Goal: Task Accomplishment & Management: Manage account settings

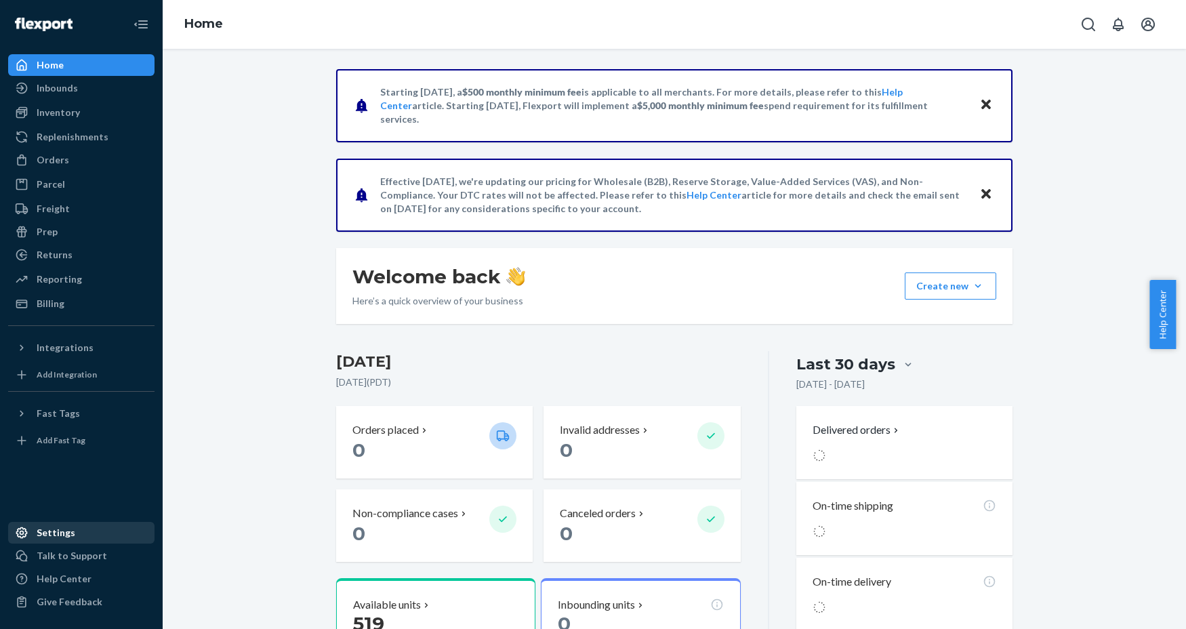
click at [52, 532] on div "Settings" at bounding box center [56, 533] width 39 height 14
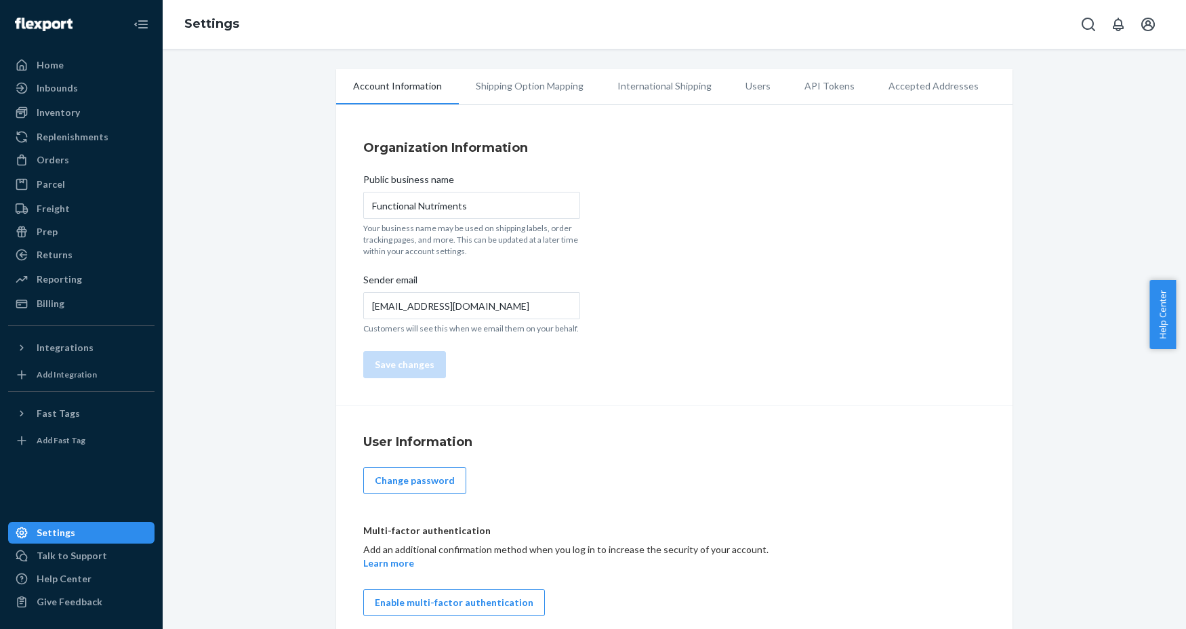
click at [502, 89] on li "Shipping Option Mapping" at bounding box center [530, 86] width 142 height 34
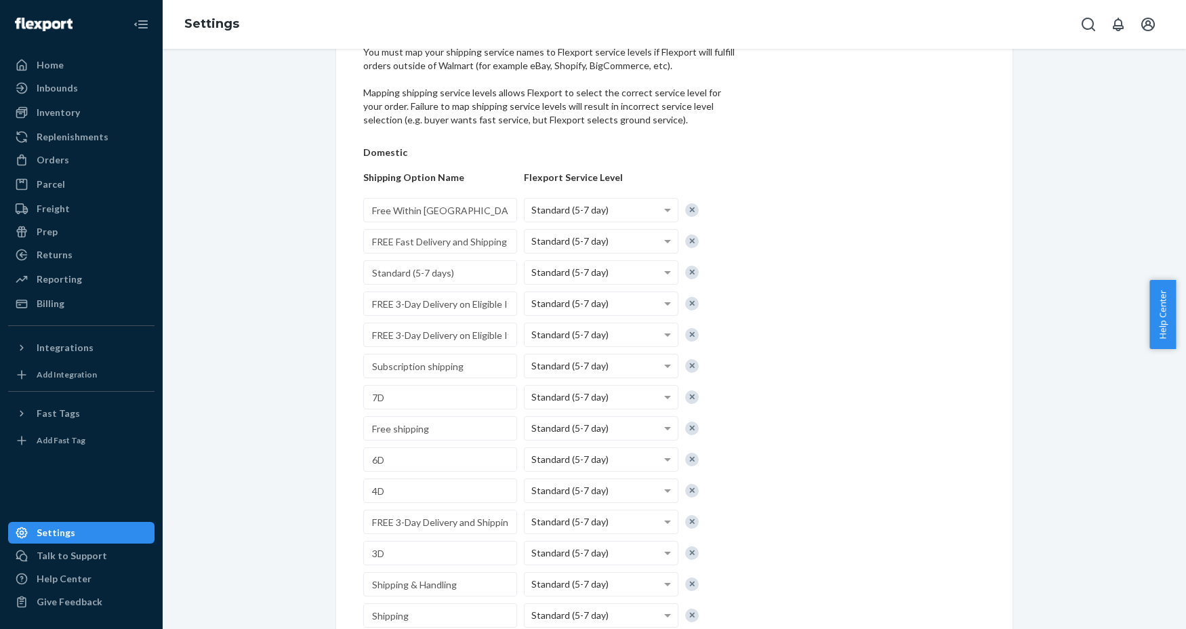
scroll to position [253, 0]
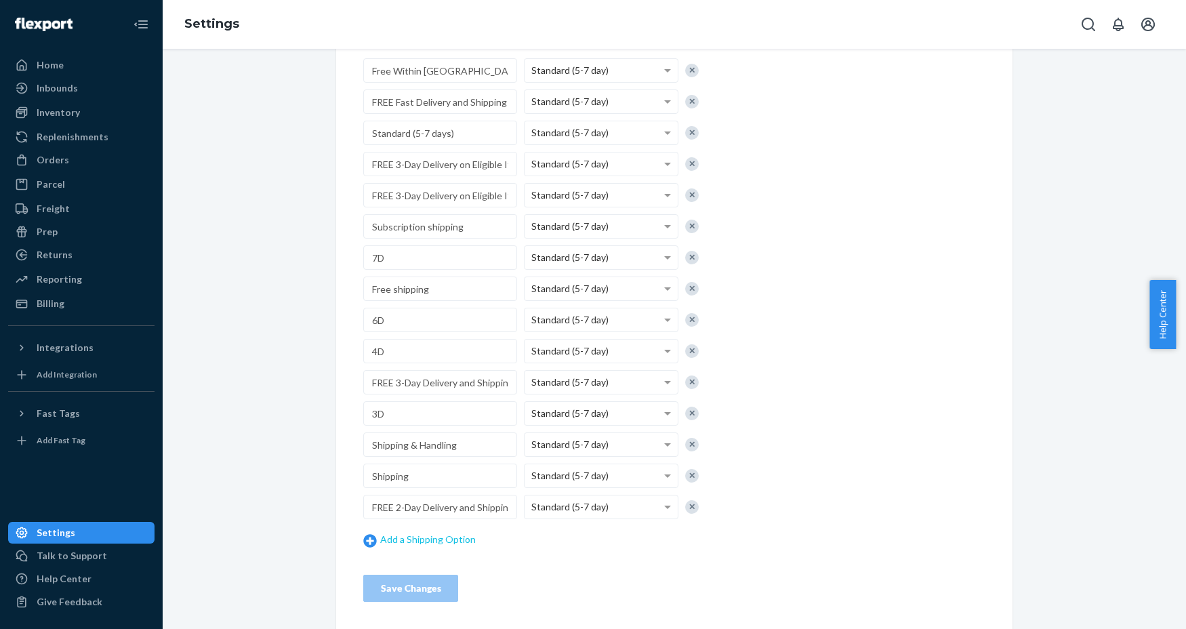
click at [405, 542] on link "Add a Shipping Option" at bounding box center [440, 540] width 154 height 14
click at [411, 535] on input "text" at bounding box center [440, 538] width 154 height 24
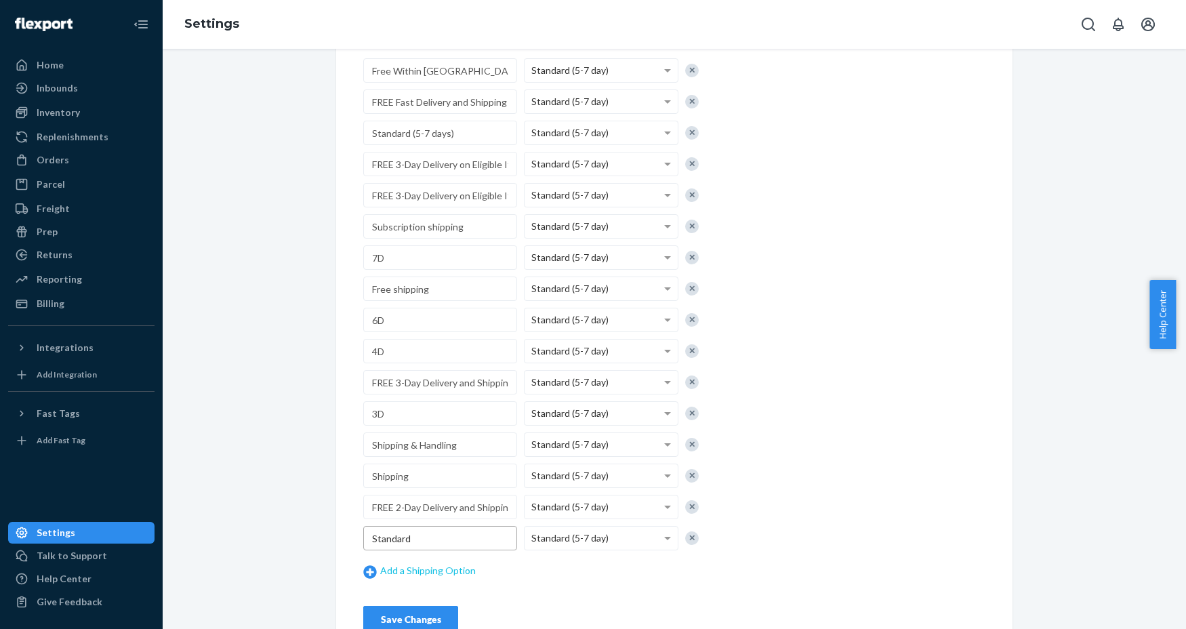
type input "Standard"
click at [456, 573] on link "Add a Shipping Option" at bounding box center [440, 571] width 154 height 14
click at [417, 570] on input "text" at bounding box center [440, 569] width 154 height 24
type input "Expedited"
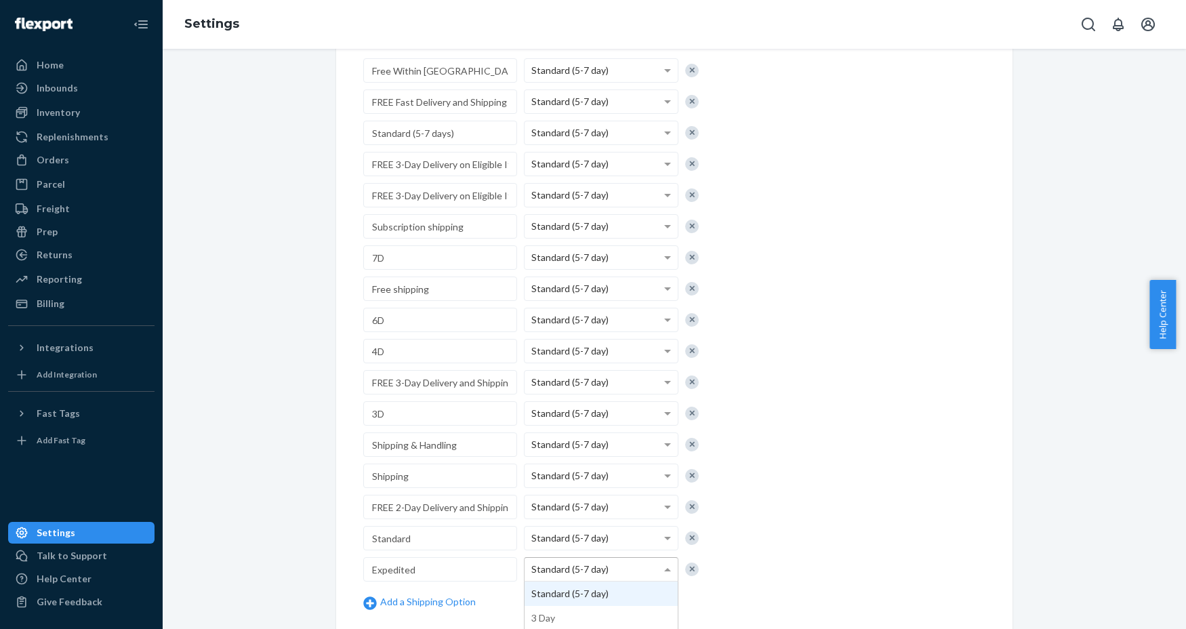
click at [608, 571] on div "Standard (5-7 day)" at bounding box center [601, 569] width 152 height 23
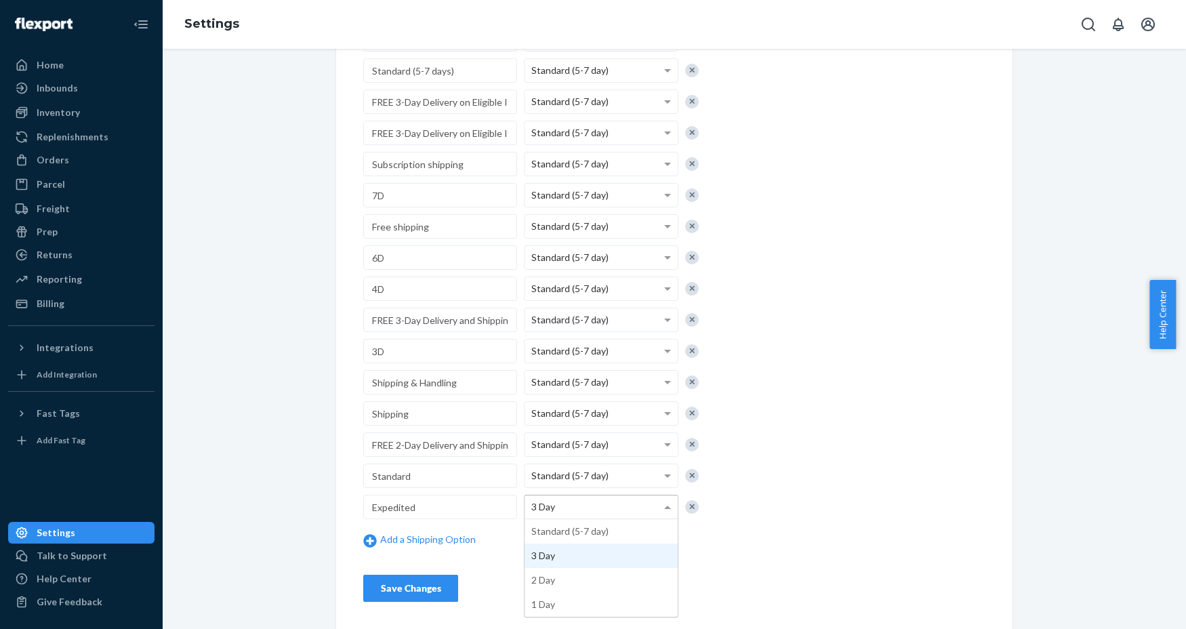
click at [664, 504] on span at bounding box center [669, 506] width 17 height 23
click at [434, 594] on div "Save Changes" at bounding box center [411, 588] width 72 height 14
